Goal: Information Seeking & Learning: Learn about a topic

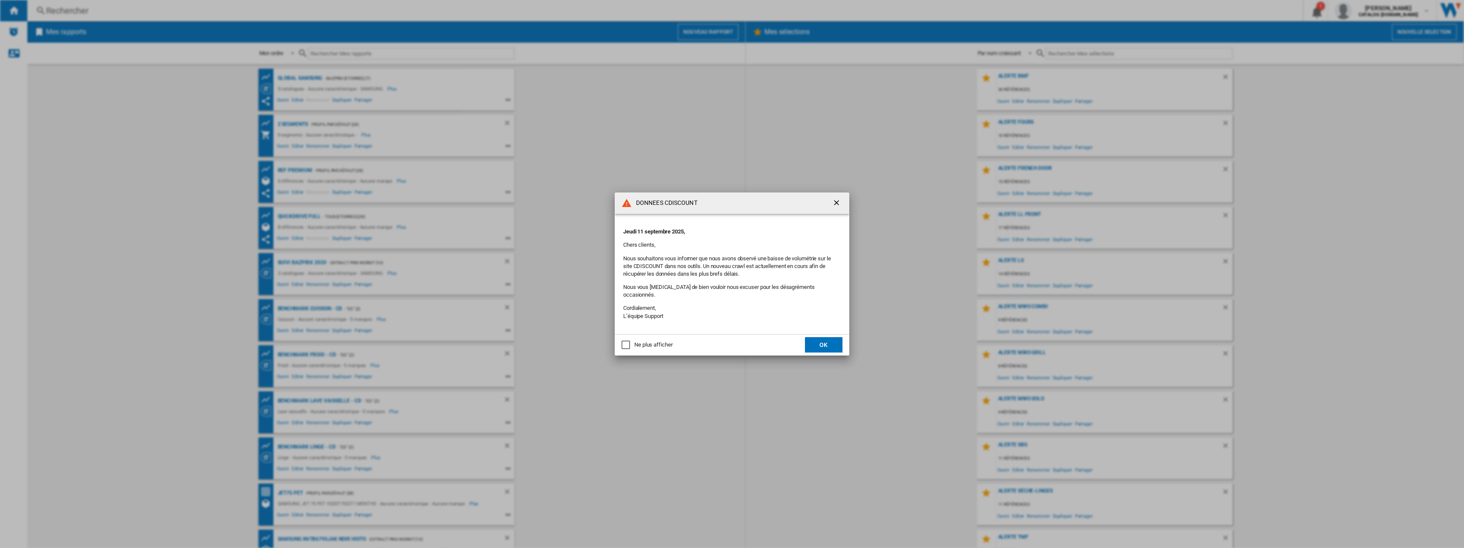
click at [832, 346] on button "OK" at bounding box center [824, 344] width 38 height 15
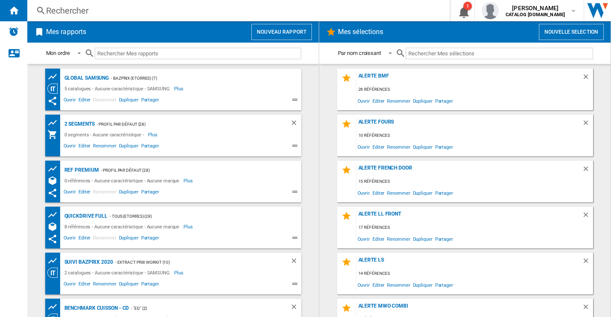
click at [169, 2] on div "Rechercher Rechercher 0 1 sofiane mahraoui CATALOG SAMSUNG.FR CATALOG SAMSUNG.F…" at bounding box center [319, 10] width 584 height 21
click at [86, 13] on div "Rechercher" at bounding box center [236, 11] width 381 height 12
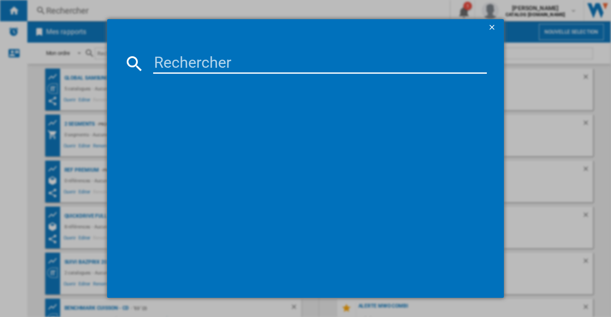
click at [183, 67] on input at bounding box center [320, 63] width 334 height 20
paste input "Ksfd1820"
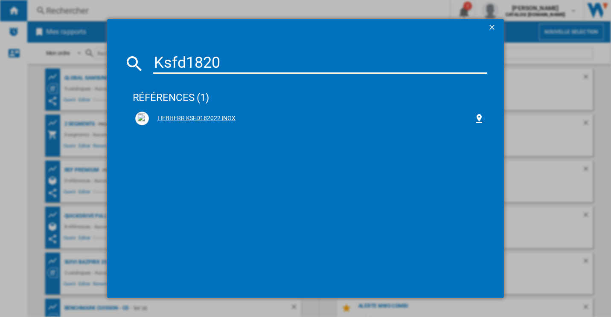
type input "Ksfd1820"
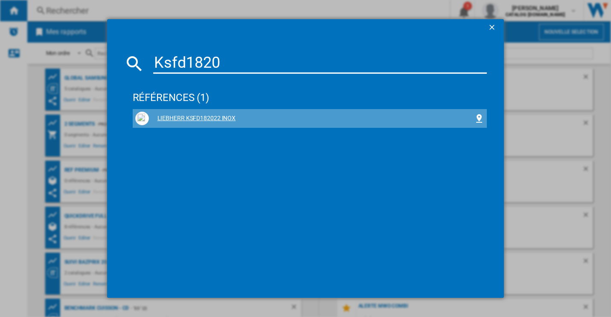
click at [220, 117] on div "LIEBHERR KSFD182022 INOX" at bounding box center [311, 118] width 325 height 9
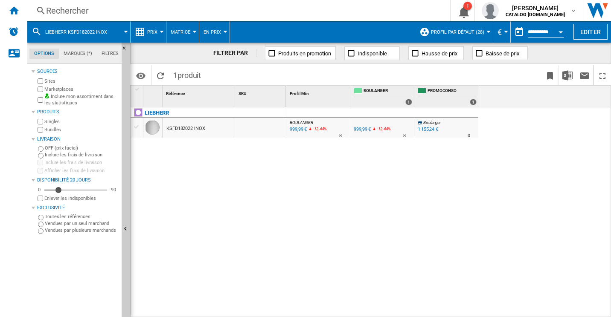
click at [147, 33] on span "Prix" at bounding box center [152, 32] width 10 height 6
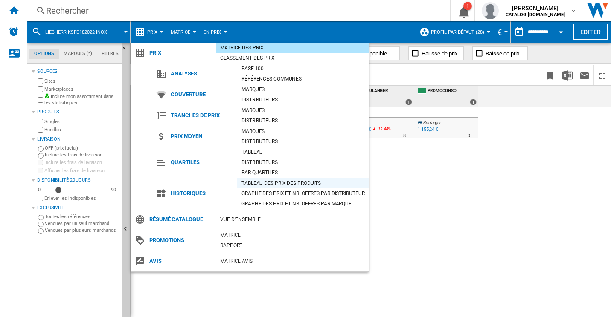
click at [285, 186] on div "Tableau des prix des produits" at bounding box center [302, 183] width 131 height 9
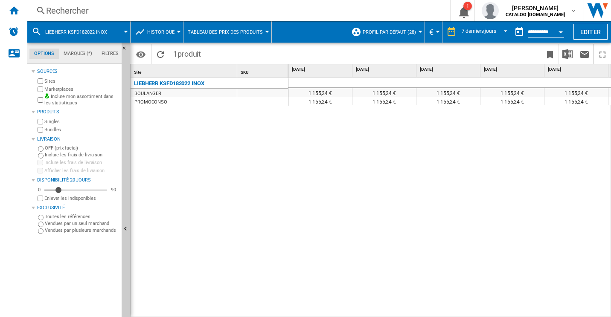
click at [159, 29] on button "Historique" at bounding box center [163, 31] width 32 height 21
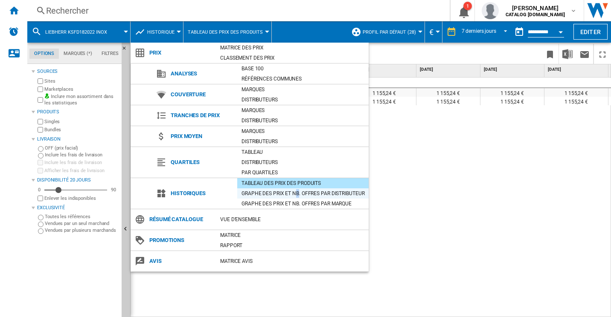
click at [297, 189] on div "Graphe des prix et nb. offres par distributeur" at bounding box center [302, 194] width 131 height 10
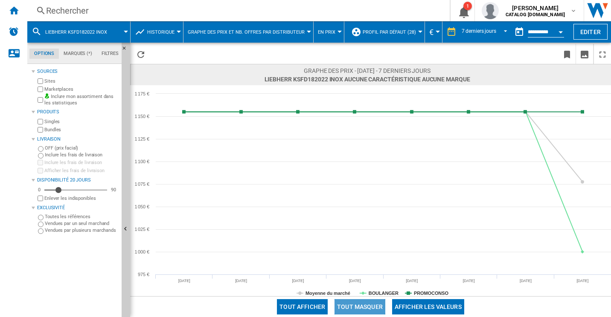
click at [364, 300] on button "Tout masquer" at bounding box center [359, 306] width 51 height 15
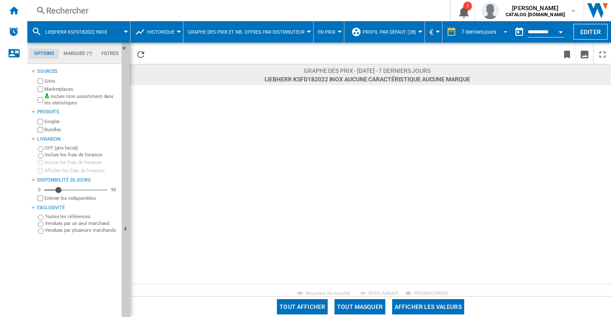
click at [504, 33] on span "REPORTS.WIZARD.STEPS.REPORT.STEPS.REPORT_OPTIONS.PERIOD: 7 derniers jours" at bounding box center [503, 31] width 10 height 8
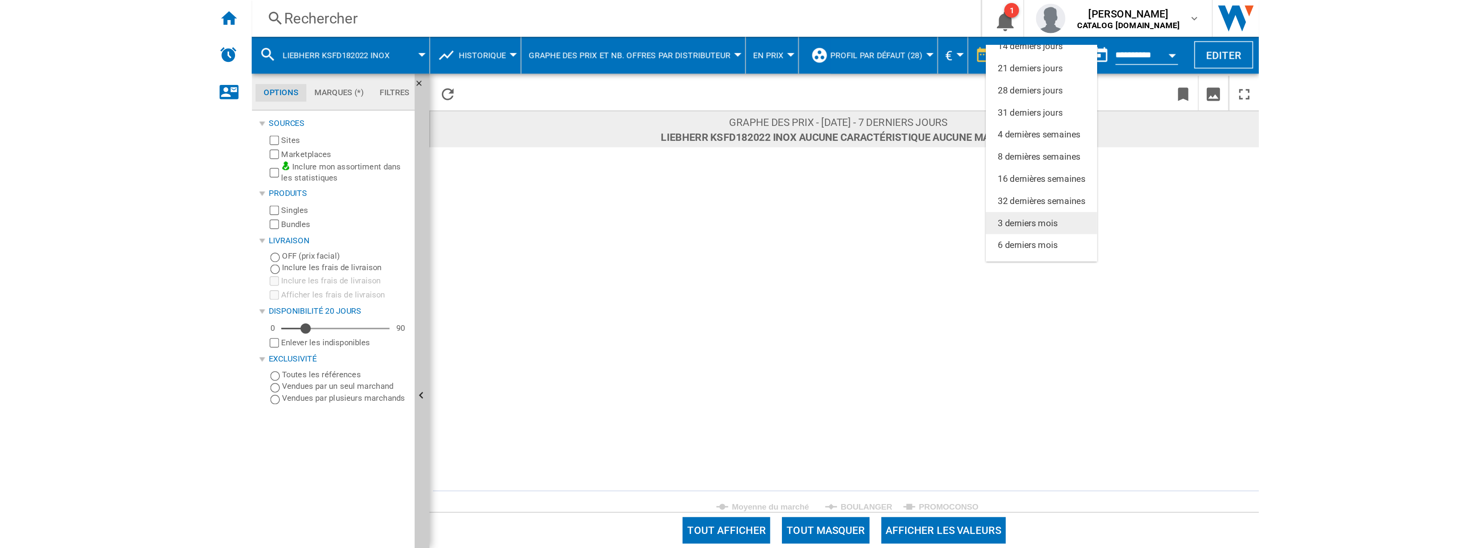
scroll to position [54, 0]
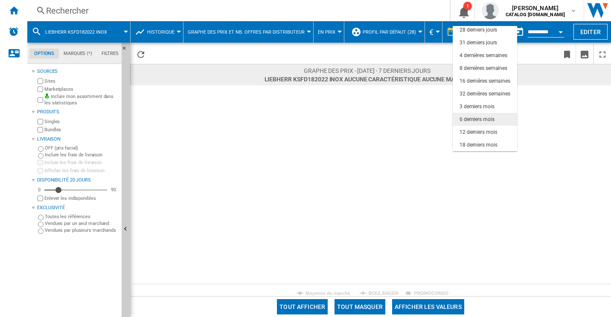
click at [485, 121] on div "6 derniers mois" at bounding box center [476, 119] width 35 height 7
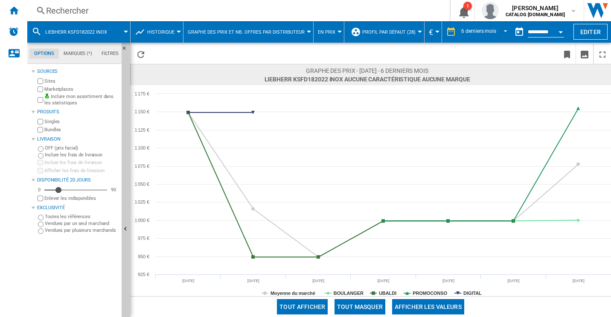
click at [367, 311] on button "Tout masquer" at bounding box center [359, 306] width 51 height 15
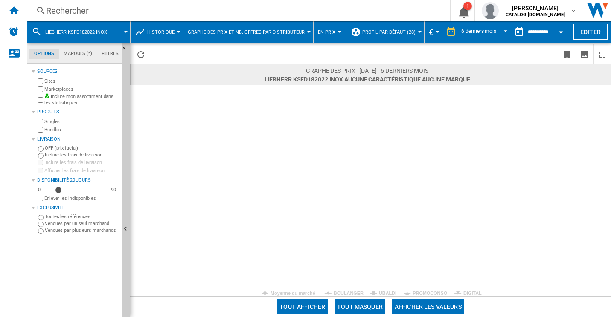
click at [345, 289] on rect at bounding box center [370, 190] width 481 height 211
click at [349, 294] on tspan "BOULANGER" at bounding box center [349, 293] width 30 height 5
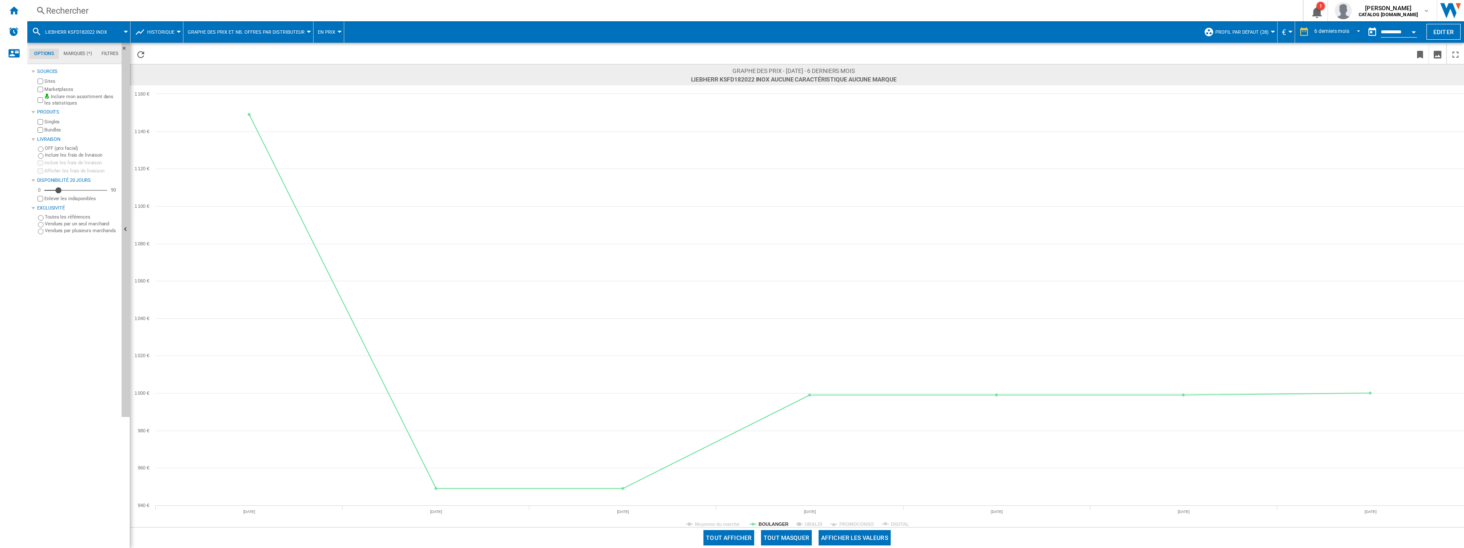
click at [98, 10] on div "Rechercher" at bounding box center [663, 11] width 1235 height 12
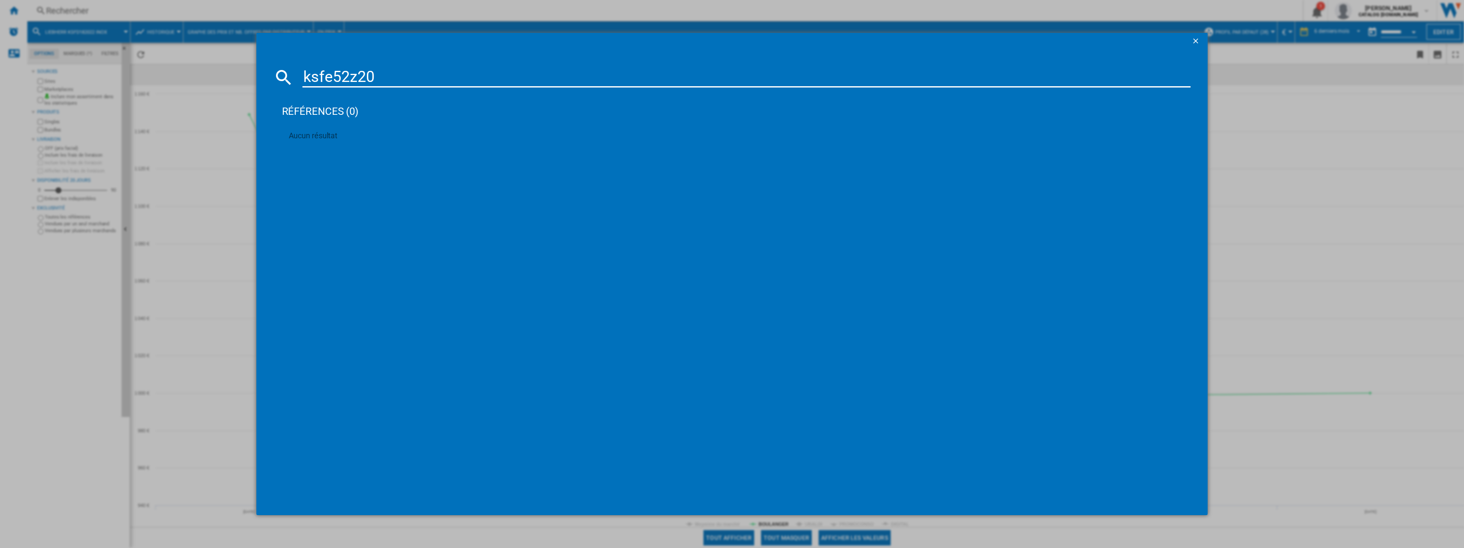
click at [397, 73] on input "ksfe52z20" at bounding box center [746, 77] width 889 height 20
type input "k"
type input "KSFE52"
click at [1372, 252] on div "KSFE52 références (0) Aucun résultat" at bounding box center [732, 274] width 1464 height 548
